Goal: Task Accomplishment & Management: Manage account settings

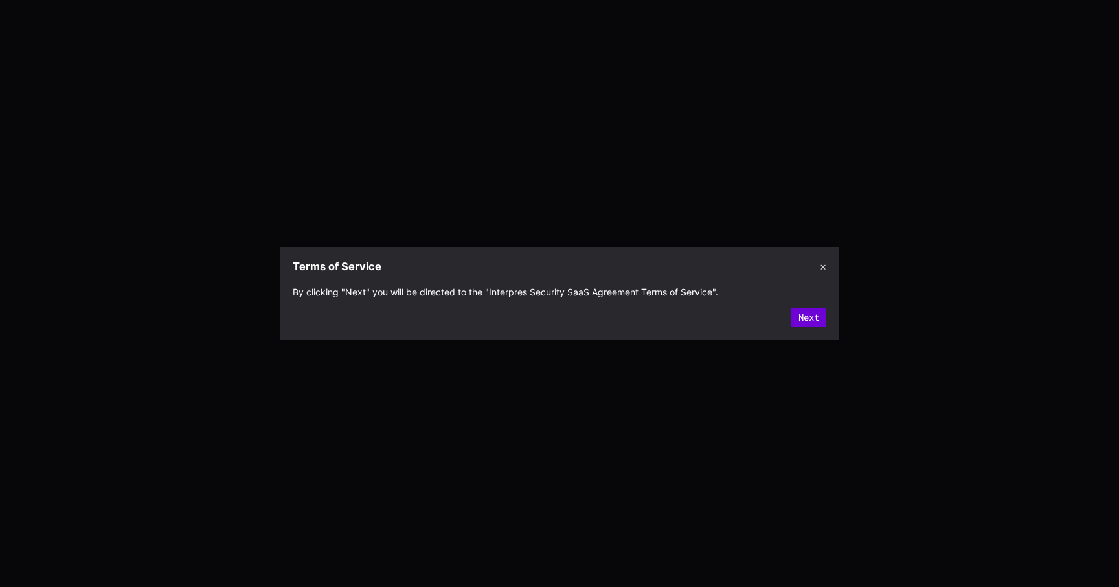
click at [803, 316] on button "Next" at bounding box center [808, 317] width 35 height 19
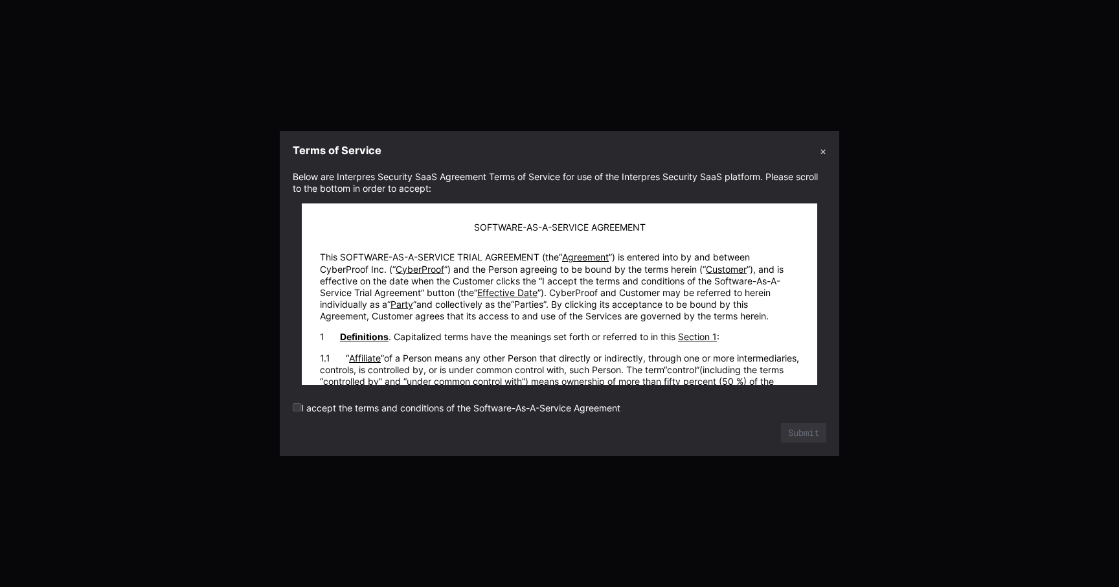
click at [559, 409] on label "I accept the terms and conditions of the Software-As-A-Service Agreement" at bounding box center [457, 407] width 328 height 11
click at [548, 398] on form "Below are Interpres Security SaaS Agreement Terms of Service for use of the Int…" at bounding box center [559, 307] width 533 height 272
click at [302, 405] on label "I accept the terms and conditions of the Software-As-A-Service Agreement" at bounding box center [457, 407] width 328 height 11
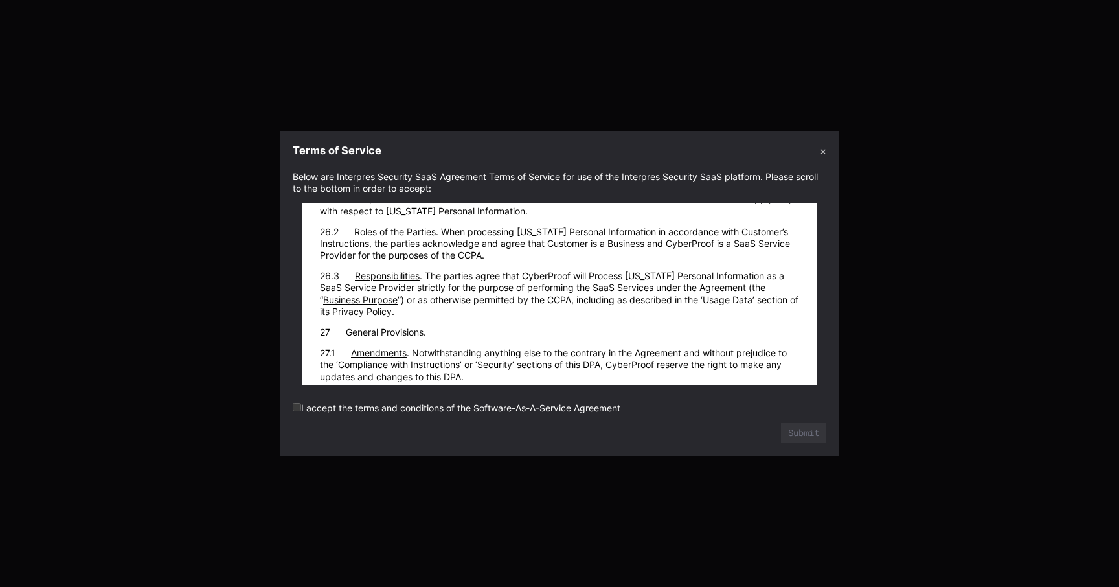
scroll to position [19139, 0]
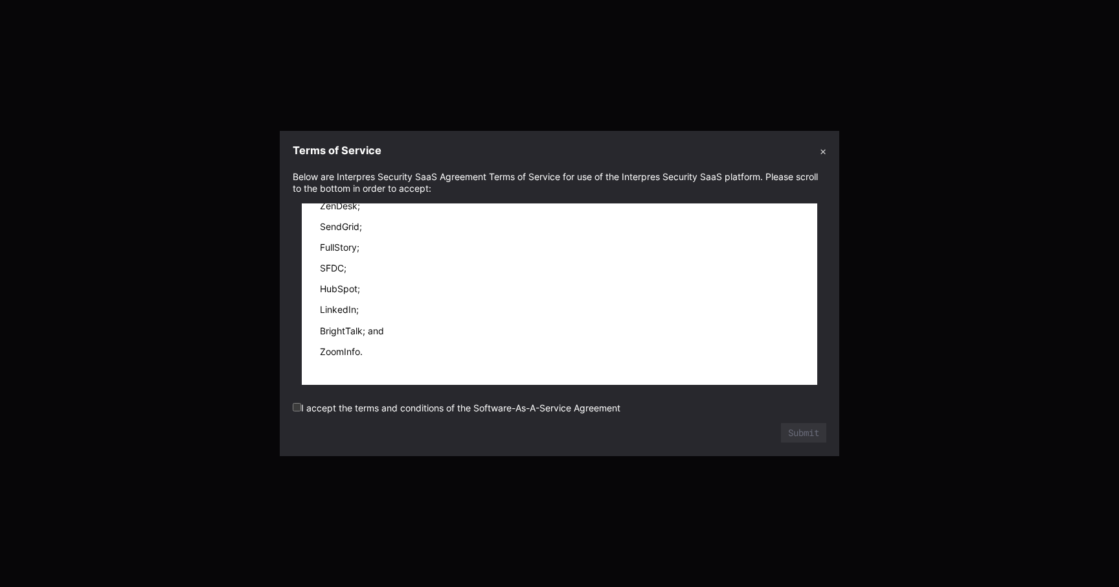
click at [585, 410] on label "I accept the terms and conditions of the Software-As-A-Service Agreement" at bounding box center [457, 407] width 328 height 11
click at [804, 428] on button "Submit" at bounding box center [803, 432] width 45 height 19
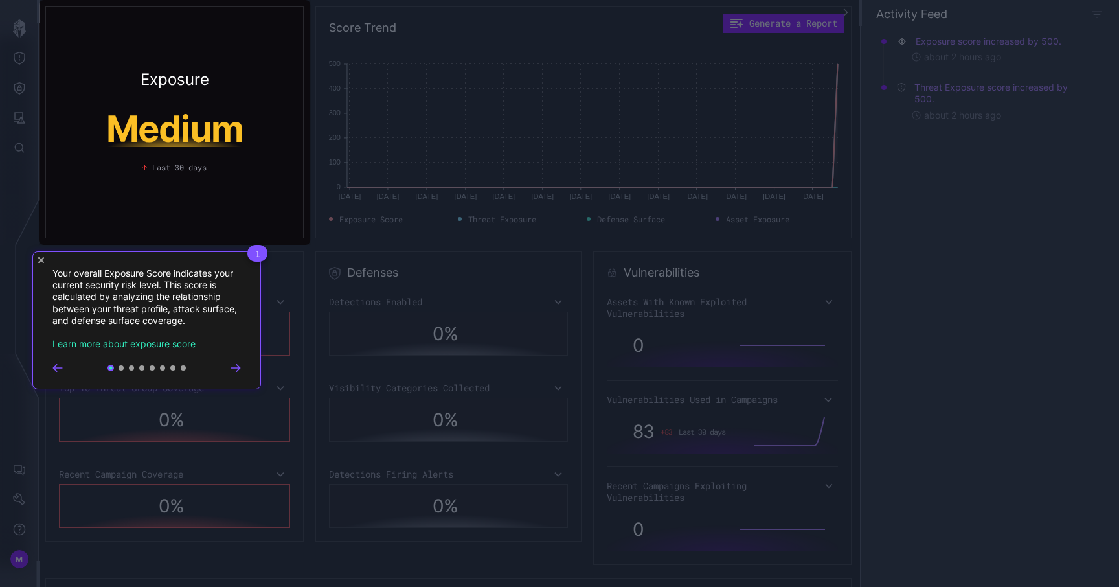
click at [45, 263] on div "1 Your overall Exposure Score indicates your current security risk level. This …" at bounding box center [146, 320] width 229 height 138
click at [43, 260] on icon "Close Tour" at bounding box center [41, 260] width 6 height 6
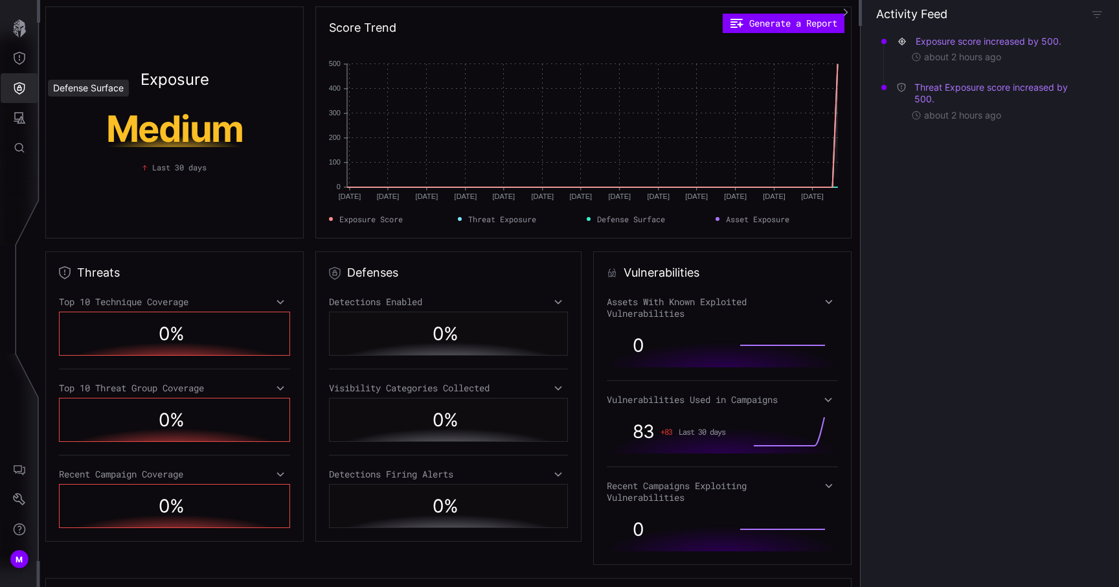
click at [13, 95] on button "Defense Surface" at bounding box center [20, 88] width 38 height 30
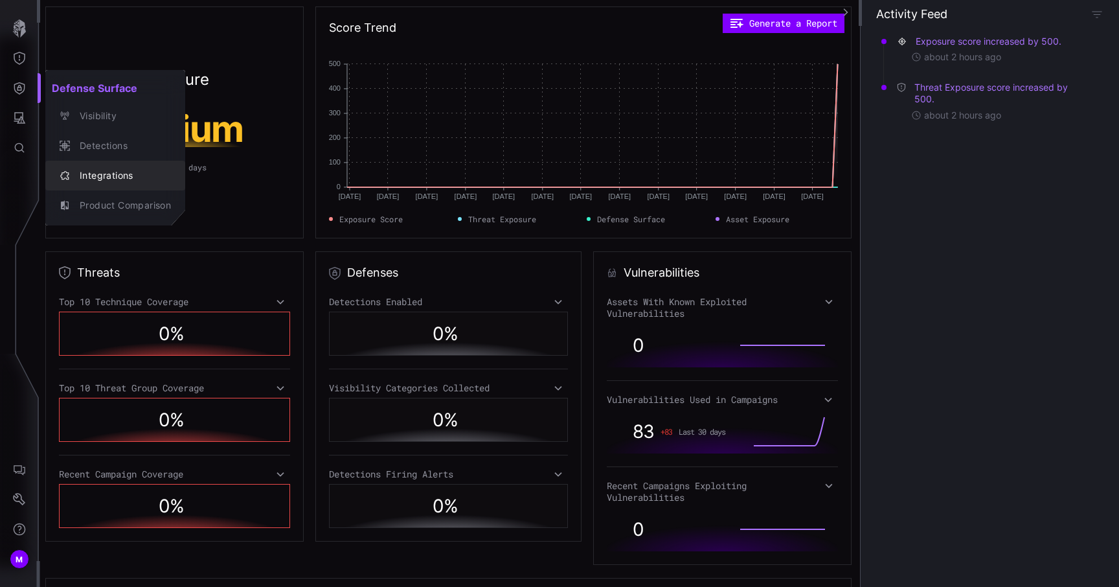
click at [95, 164] on button "Integrations" at bounding box center [115, 176] width 140 height 30
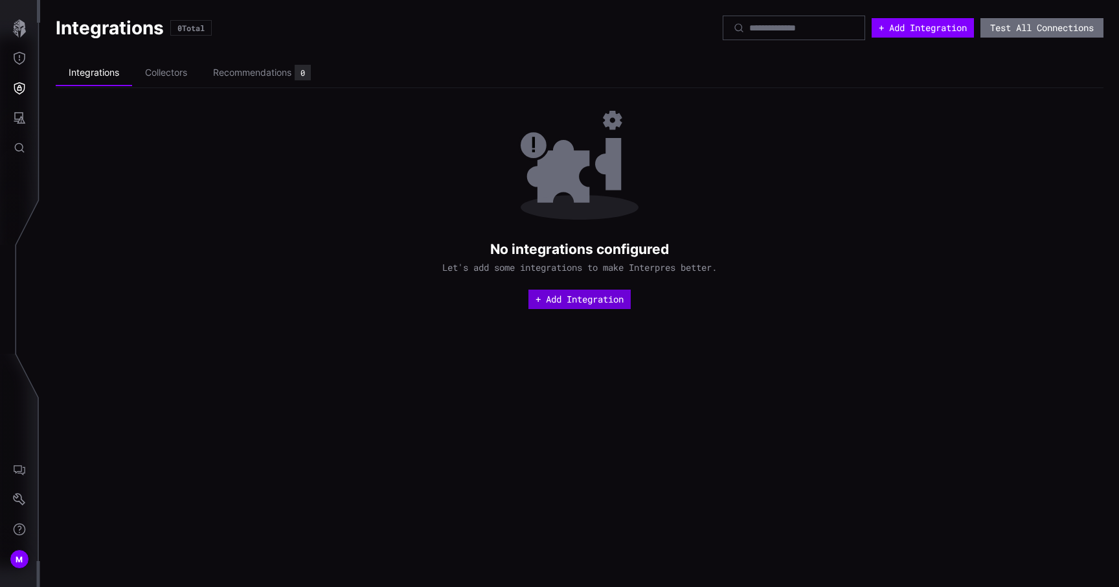
click at [569, 298] on button "+ Add Integration" at bounding box center [579, 298] width 102 height 19
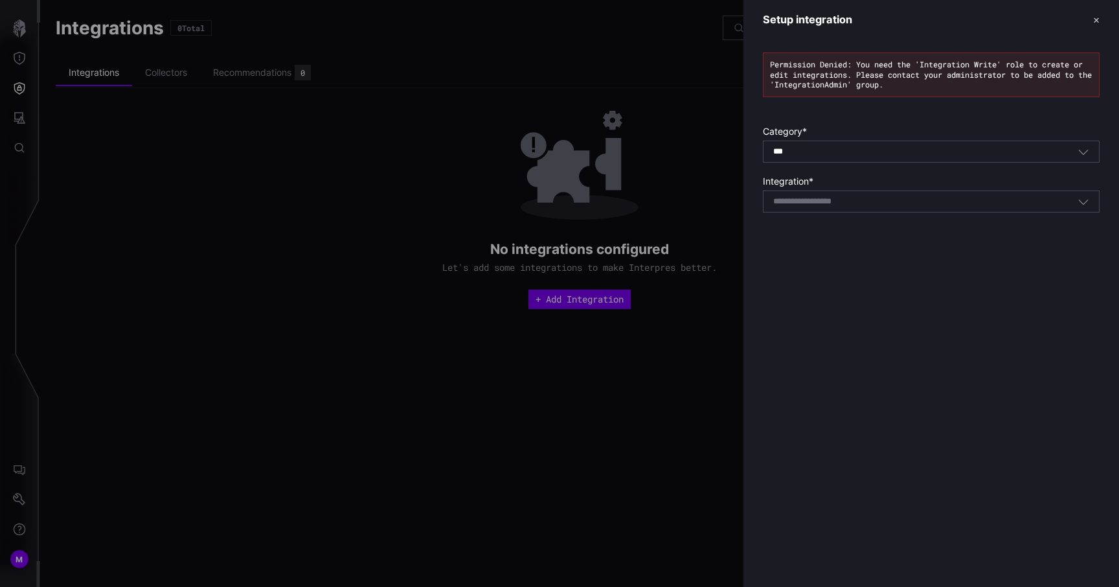
click at [258, 360] on div at bounding box center [559, 293] width 1119 height 587
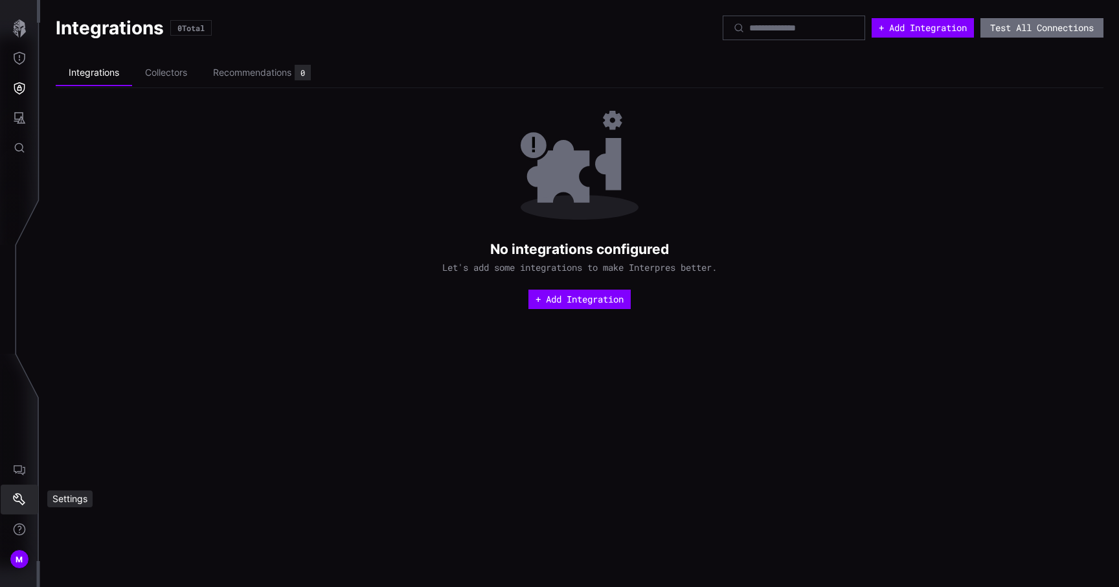
click at [17, 499] on icon "Settings" at bounding box center [19, 499] width 13 height 13
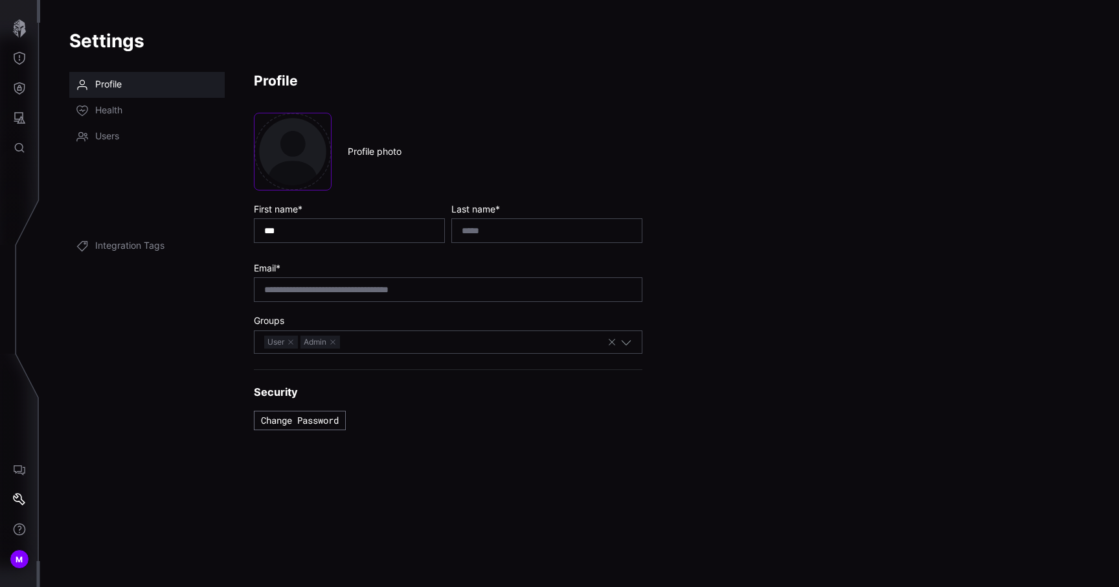
click at [146, 150] on link "Groups" at bounding box center [146, 163] width 155 height 26
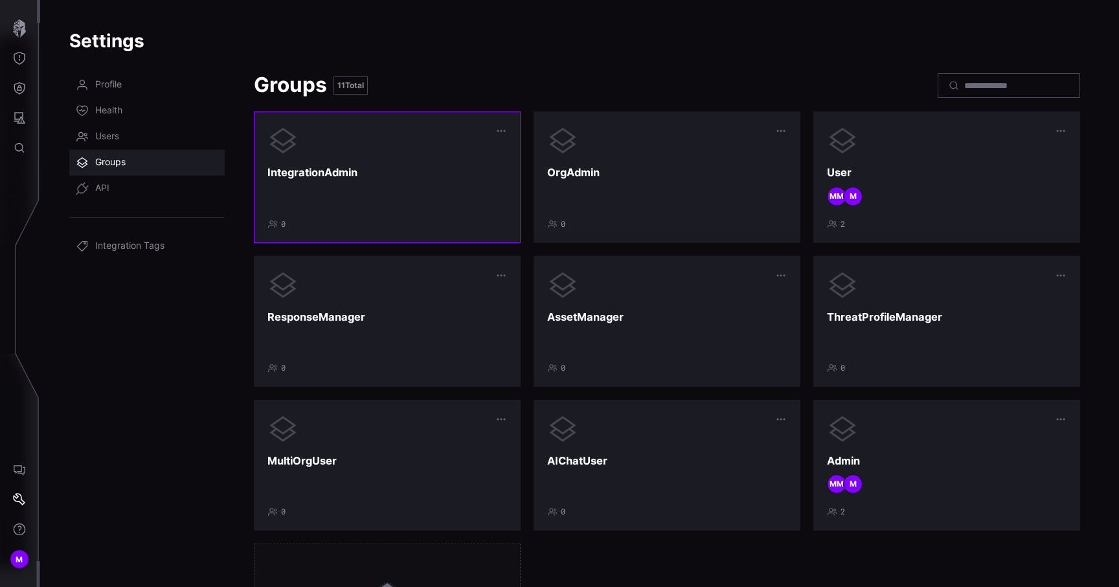
click at [453, 217] on div "IntegrationAdmin 0" at bounding box center [387, 177] width 240 height 104
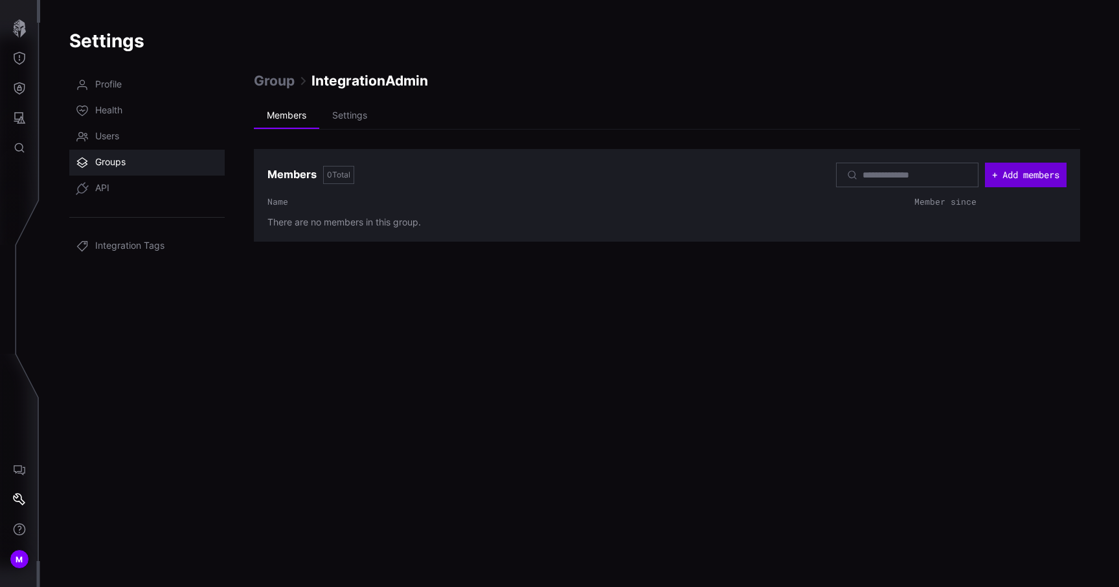
click at [1017, 172] on button "+ Add members" at bounding box center [1026, 175] width 82 height 25
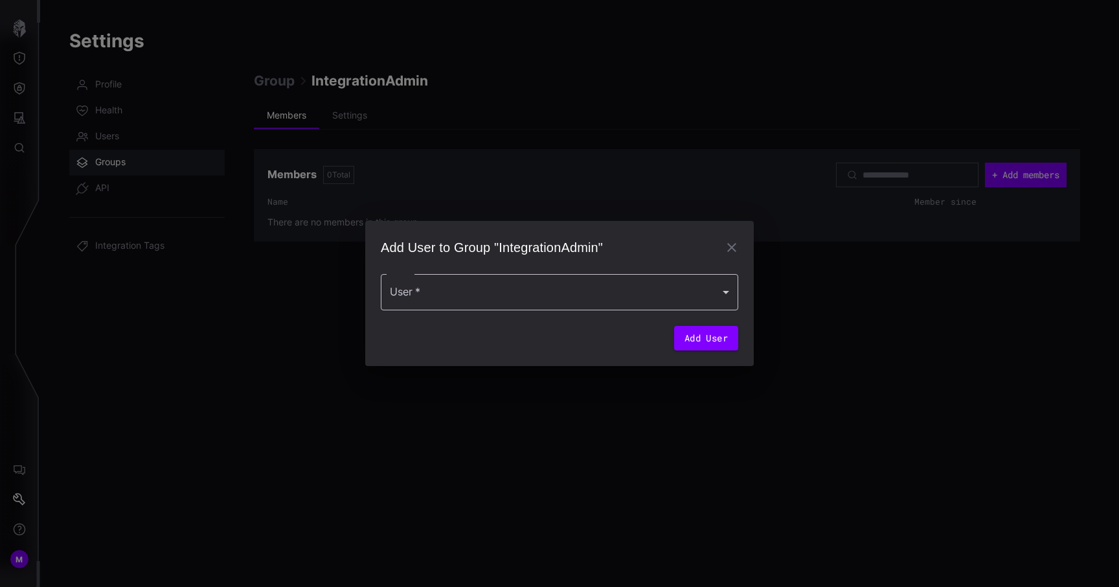
click at [686, 298] on div at bounding box center [559, 292] width 357 height 36
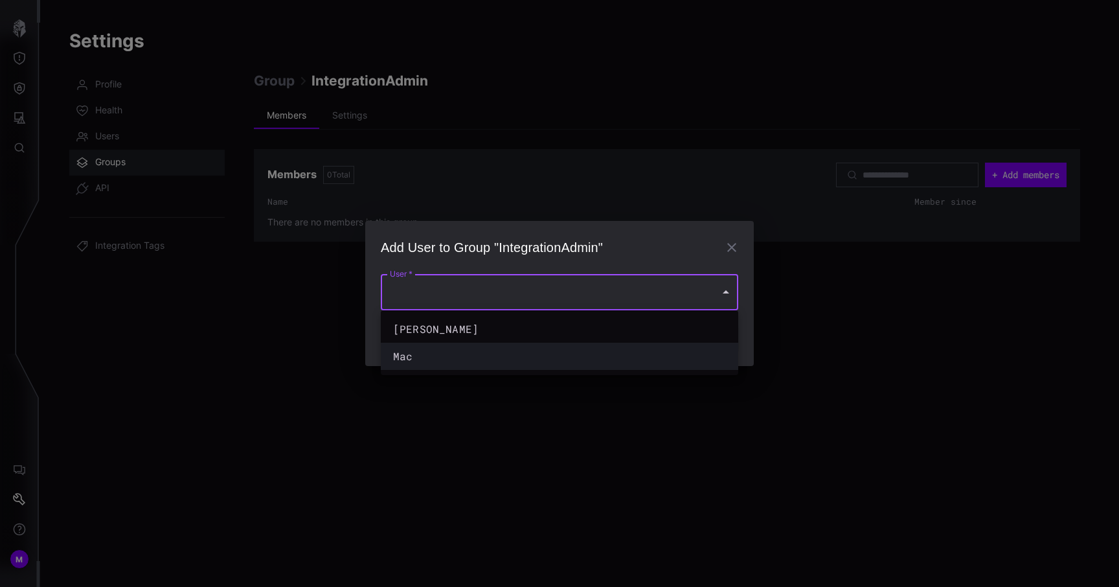
click at [650, 352] on div "Mac" at bounding box center [546, 356] width 307 height 16
type input "**********"
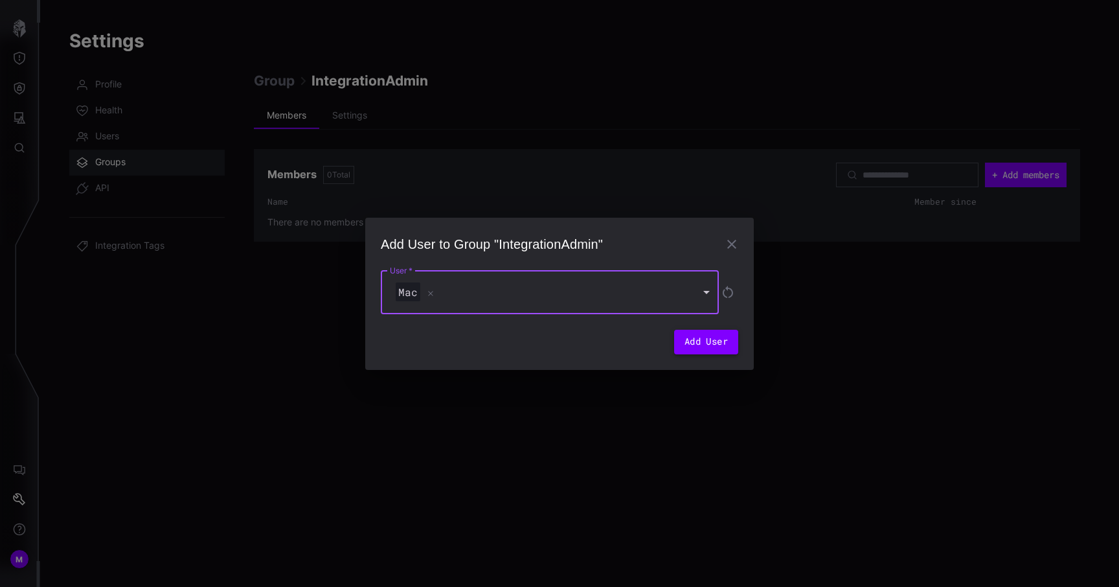
click at [693, 335] on button "Add User" at bounding box center [706, 342] width 64 height 25
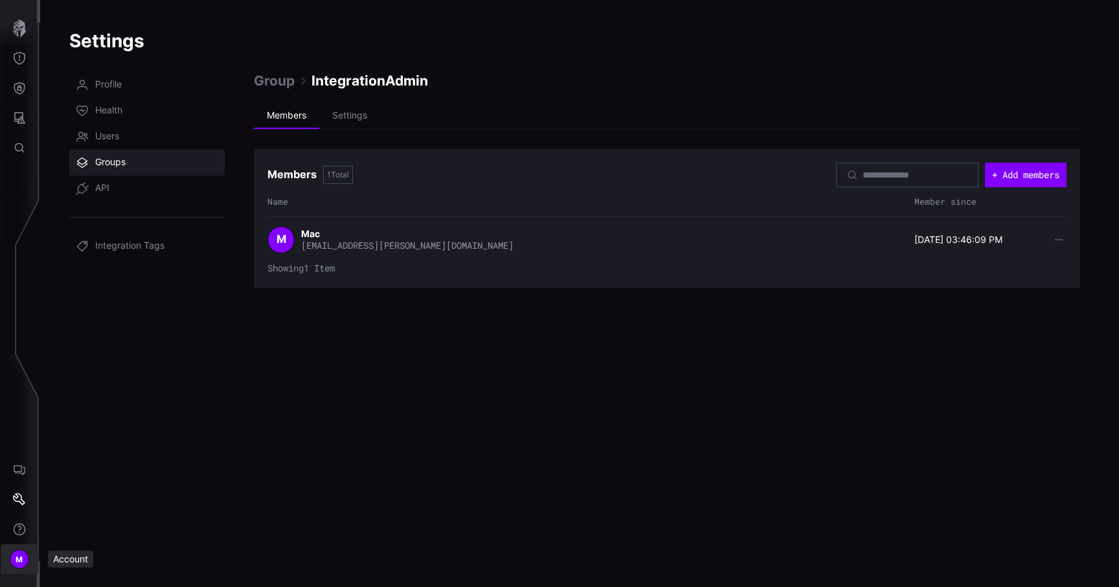
click at [18, 550] on div "M" at bounding box center [19, 558] width 19 height 19
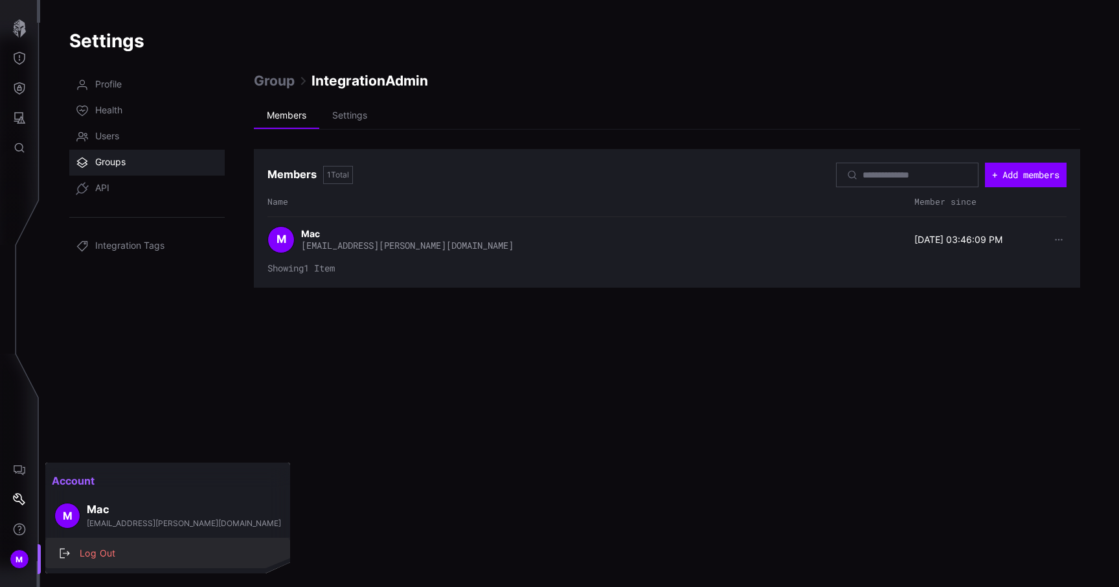
click at [104, 549] on div "Log Out" at bounding box center [174, 553] width 203 height 16
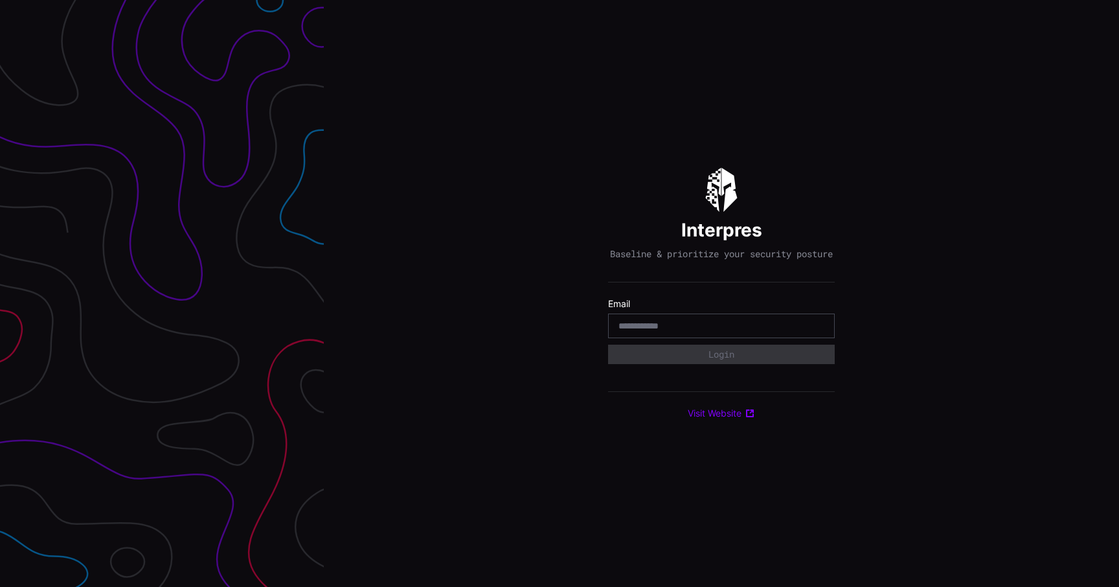
click at [945, 107] on div "Interpres Baseline & prioritize your security posture Email Login Visit Website" at bounding box center [721, 293] width 795 height 587
